Goal: Register for event/course

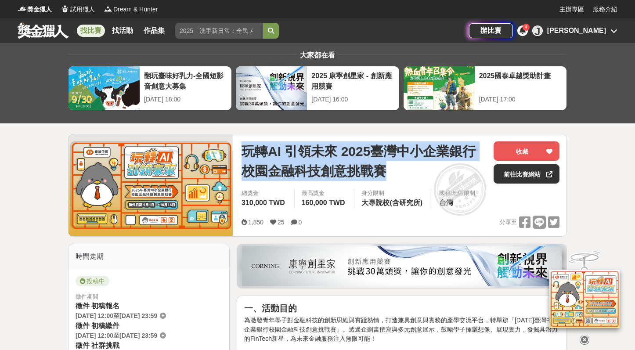
drag, startPoint x: 242, startPoint y: 148, endPoint x: 387, endPoint y: 168, distance: 146.2
click at [387, 168] on span "玩轉AI 引領未來 2025臺灣中小企業銀行校園金融科技創意挑戰賽" at bounding box center [363, 161] width 245 height 40
click at [384, 167] on span "玩轉AI 引領未來 2025臺灣中小企業銀行校園金融科技創意挑戰賽" at bounding box center [363, 161] width 245 height 40
drag, startPoint x: 339, startPoint y: 148, endPoint x: 386, endPoint y: 163, distance: 49.4
click at [386, 163] on span "玩轉AI 引領未來 2025臺灣中小企業銀行校園金融科技創意挑戰賽" at bounding box center [363, 161] width 245 height 40
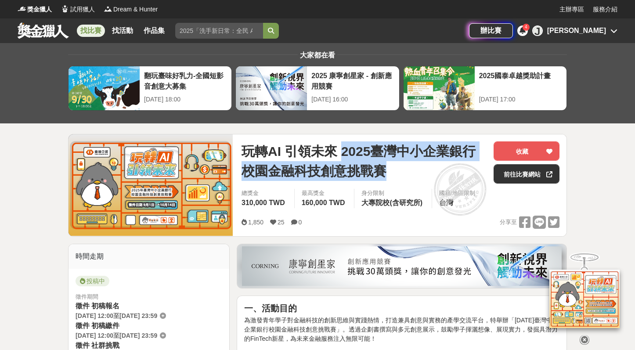
copy span "2025臺灣中小企業銀行校園金融科技創意挑戰賽"
click at [527, 172] on link "前往比賽網站" at bounding box center [527, 173] width 66 height 19
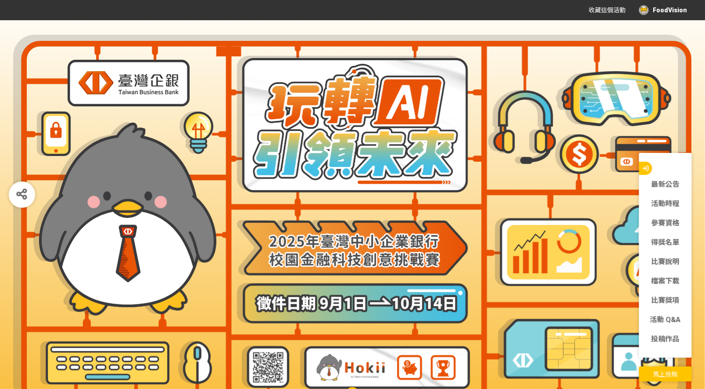
click at [668, 375] on span "馬上投稿" at bounding box center [665, 374] width 25 height 7
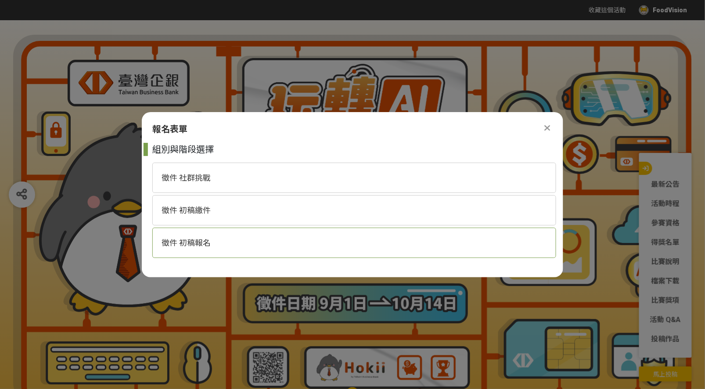
click at [310, 239] on div "徵件 初稿報名" at bounding box center [354, 242] width 404 height 30
select select "185368:185625"
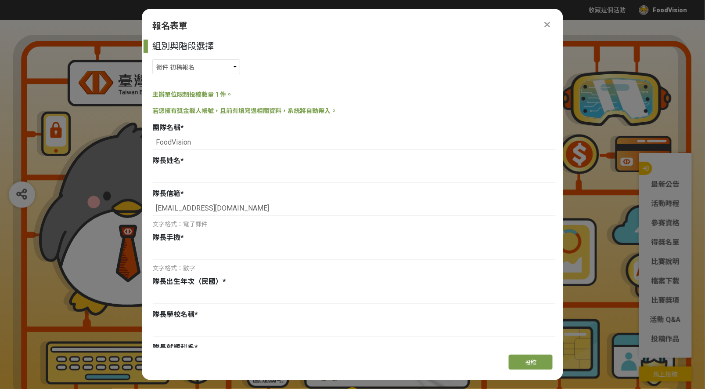
click at [548, 24] on icon at bounding box center [548, 24] width 6 height 9
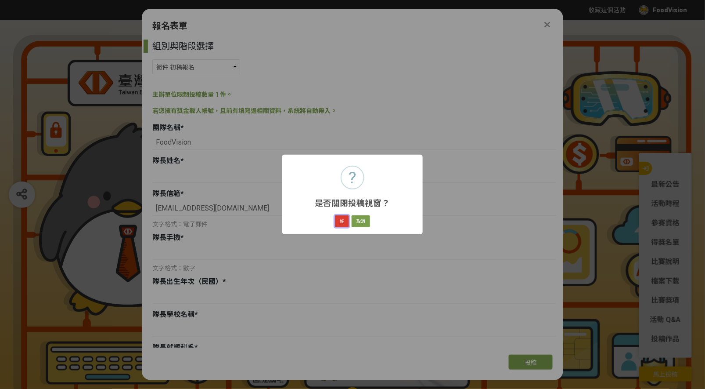
click at [346, 221] on button "好" at bounding box center [342, 221] width 14 height 12
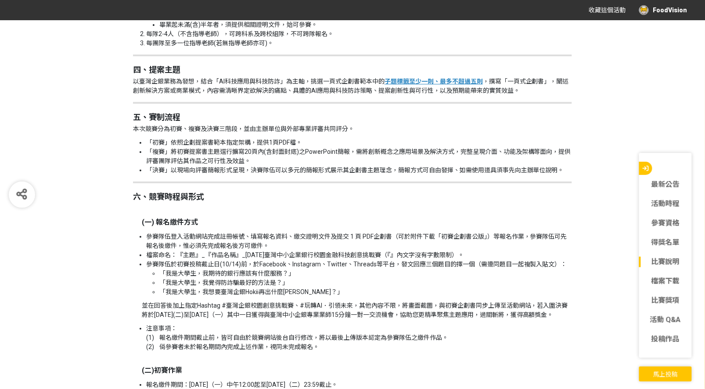
scroll to position [1030, 0]
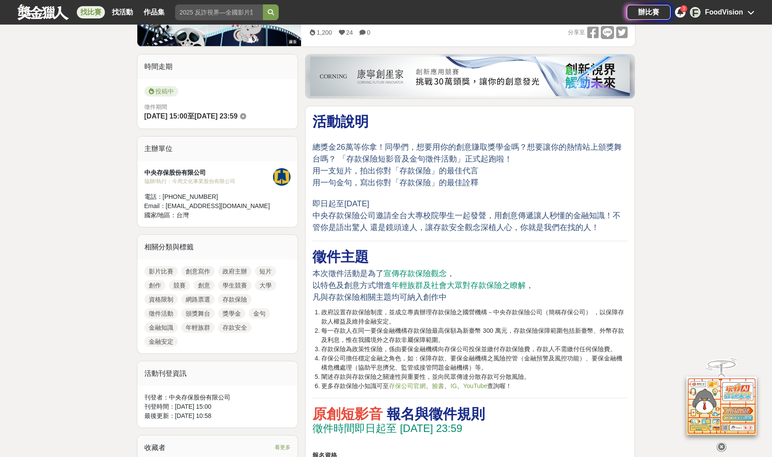
scroll to position [190, 0]
drag, startPoint x: 536, startPoint y: 217, endPoint x: 519, endPoint y: 214, distance: 17.8
click at [536, 216] on span "中央存款保險公司邀請全台大專校院學生一起發聲，用創意傳遞讓人秒懂的金融知識！不管你是語出驚人 還是鏡頭達人，讓存款安全觀念深植人心，你就是我們在找的人！" at bounding box center [467, 221] width 308 height 21
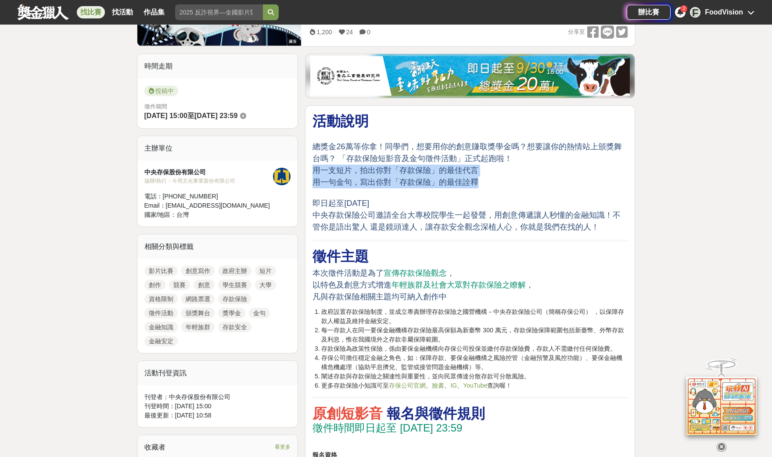
drag, startPoint x: 314, startPoint y: 171, endPoint x: 499, endPoint y: 184, distance: 185.3
click at [499, 184] on p "總獎金26萬等你拿！同學們，想要用你的創意賺取獎學金嗎？想要讓你的熱情站上頒獎舞台嗎？ 「存款保險短影音及金句徵件活動」正式起跑啦！ 用一支短片，拍出你對「存…" at bounding box center [470, 182] width 315 height 101
drag, startPoint x: 493, startPoint y: 183, endPoint x: 311, endPoint y: 165, distance: 182.7
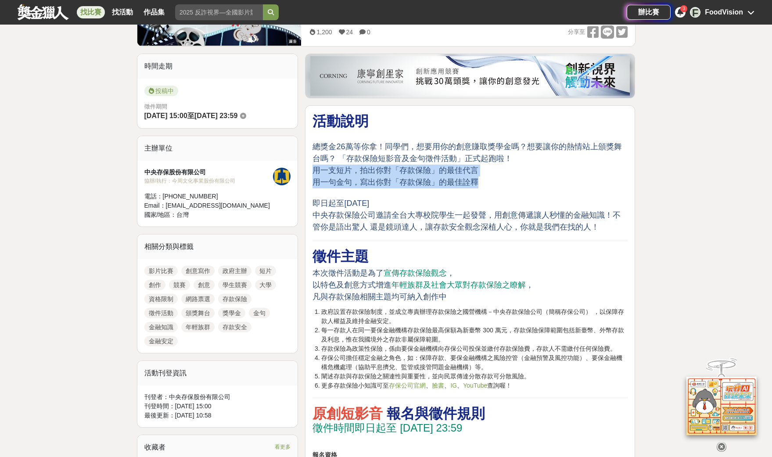
drag, startPoint x: 312, startPoint y: 167, endPoint x: 485, endPoint y: 187, distance: 174.6
click at [577, 166] on p "總獎金26萬等你拿！同學們，想要用你的創意賺取獎學金嗎？想要讓你的熱情站上頒獎舞台嗎？ 「存款保險短影音及金句徵件活動」正式起跑啦！ 用一支短片，拍出你對「存…" at bounding box center [470, 182] width 315 height 101
drag, startPoint x: 503, startPoint y: 182, endPoint x: 317, endPoint y: 169, distance: 186.6
click at [317, 169] on p "總獎金26萬等你拿！同學們，想要用你的創意賺取獎學金嗎？想要讓你的熱情站上頒獎舞台嗎？ 「存款保險短影音及金句徵件活動」正式起跑啦！ 用一支短片，拍出你對「存…" at bounding box center [470, 182] width 315 height 101
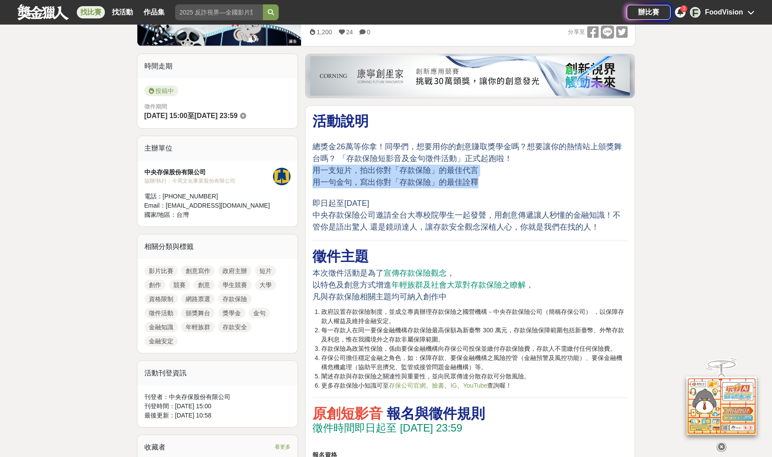
click at [317, 169] on span "用一支短片，拍出你對「存款保險」的最佳代言" at bounding box center [396, 170] width 166 height 9
